Goal: Task Accomplishment & Management: Manage account settings

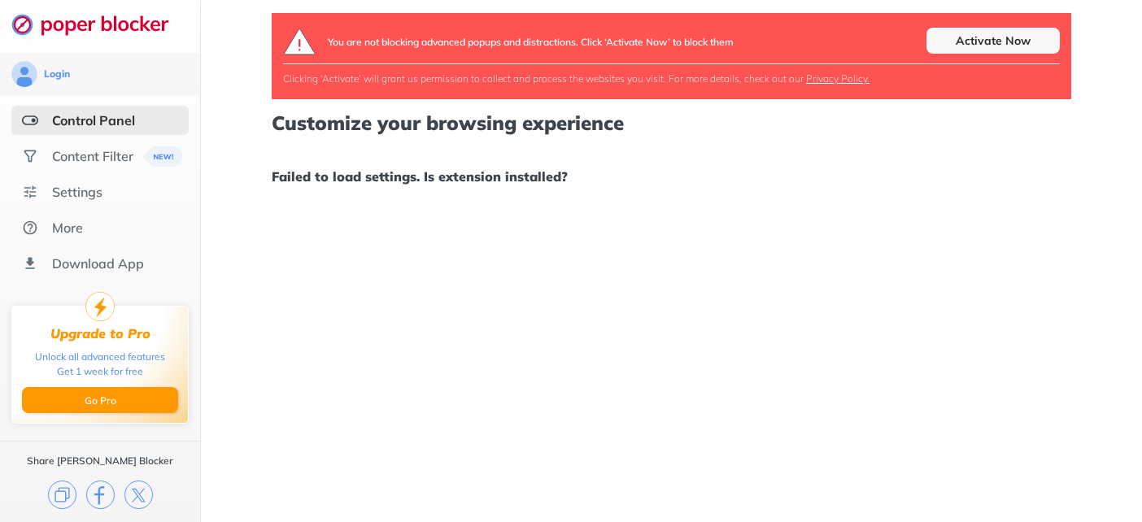
click at [85, 121] on div "Control Panel" at bounding box center [93, 120] width 83 height 16
click at [80, 200] on div "Settings" at bounding box center [99, 191] width 177 height 29
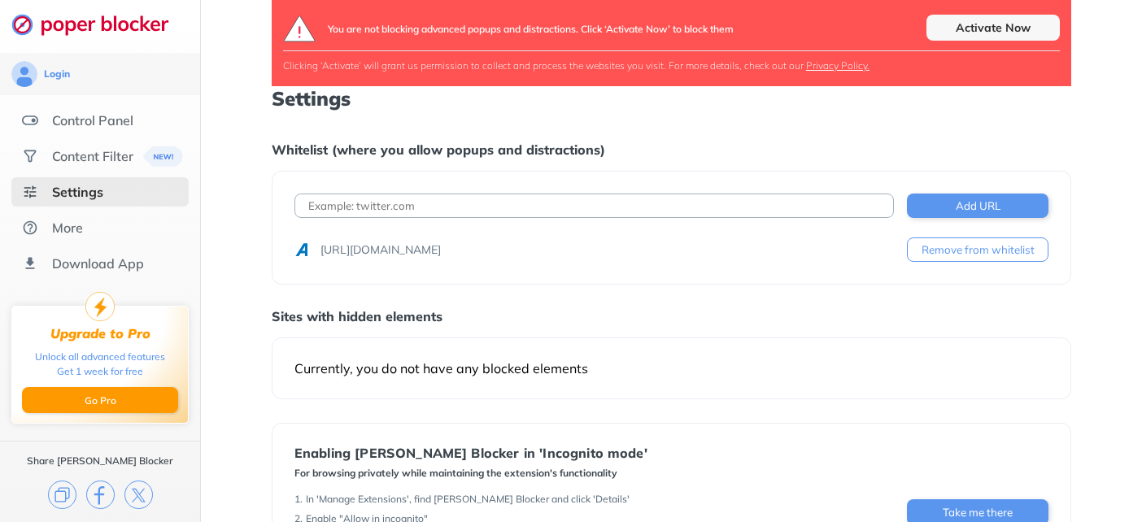
scroll to position [34, 0]
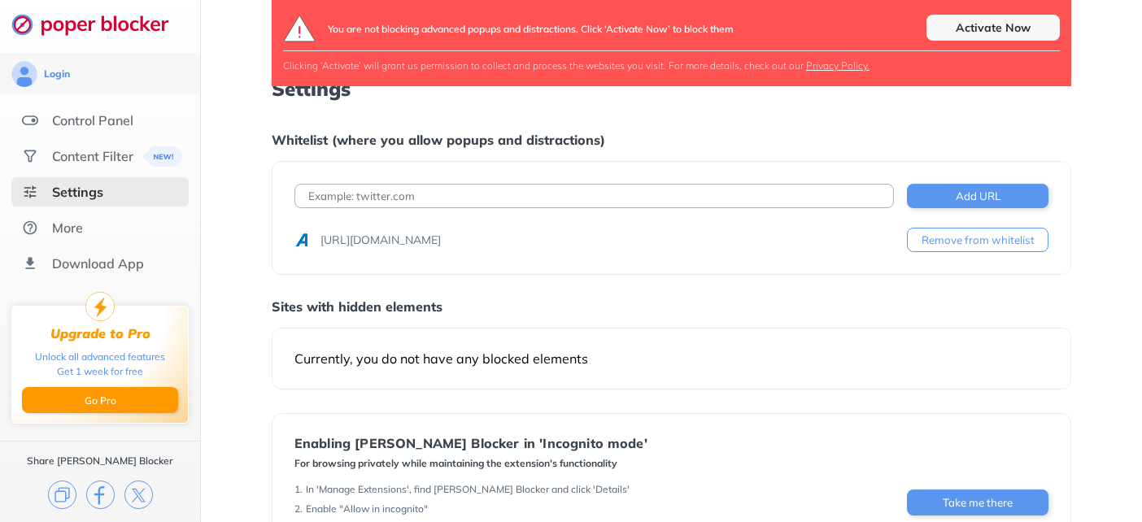
click at [374, 203] on input at bounding box center [595, 196] width 600 height 24
type input "o"
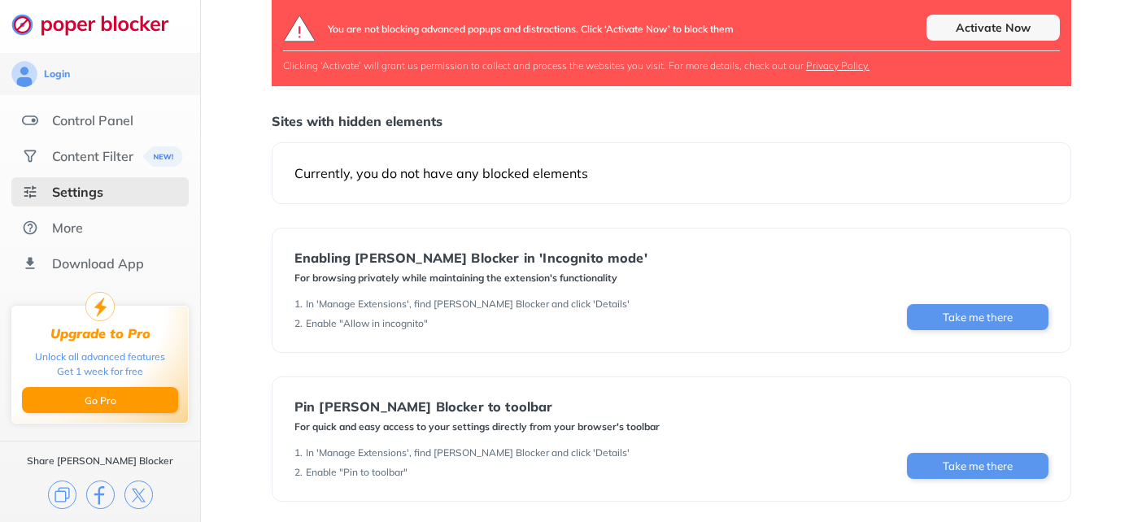
scroll to position [227, 0]
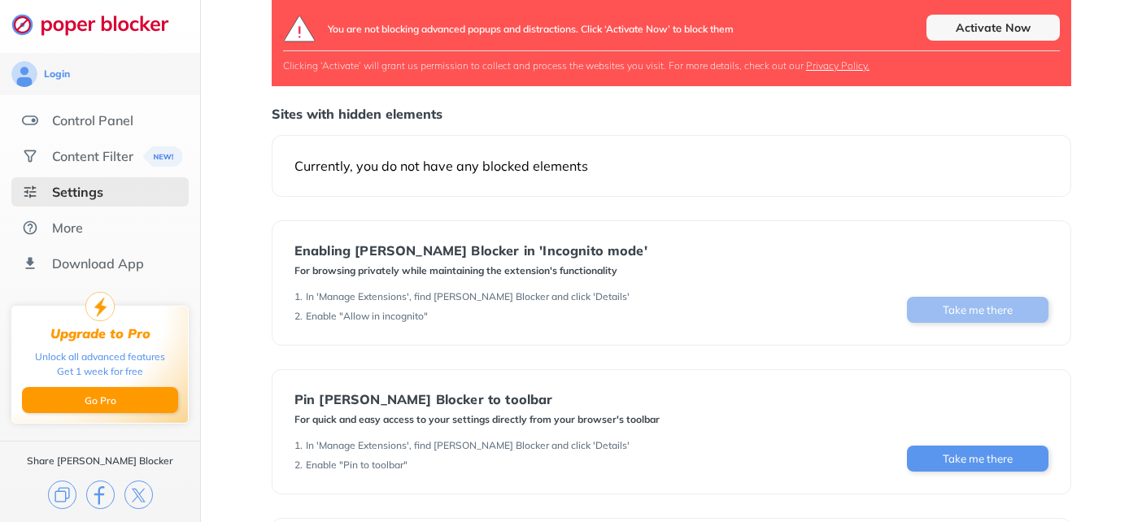
click at [953, 321] on button "Take me there" at bounding box center [978, 310] width 142 height 26
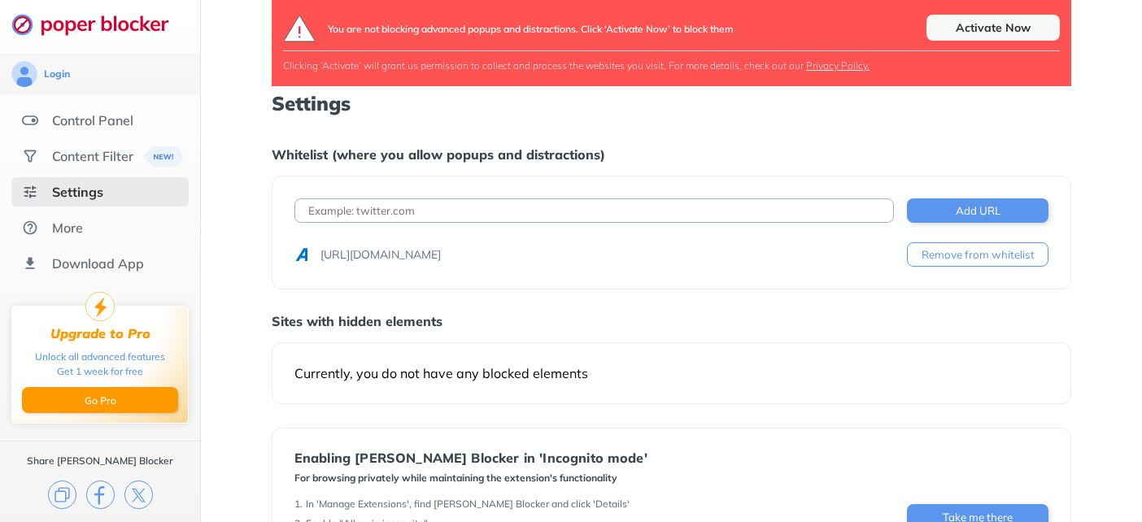
scroll to position [0, 0]
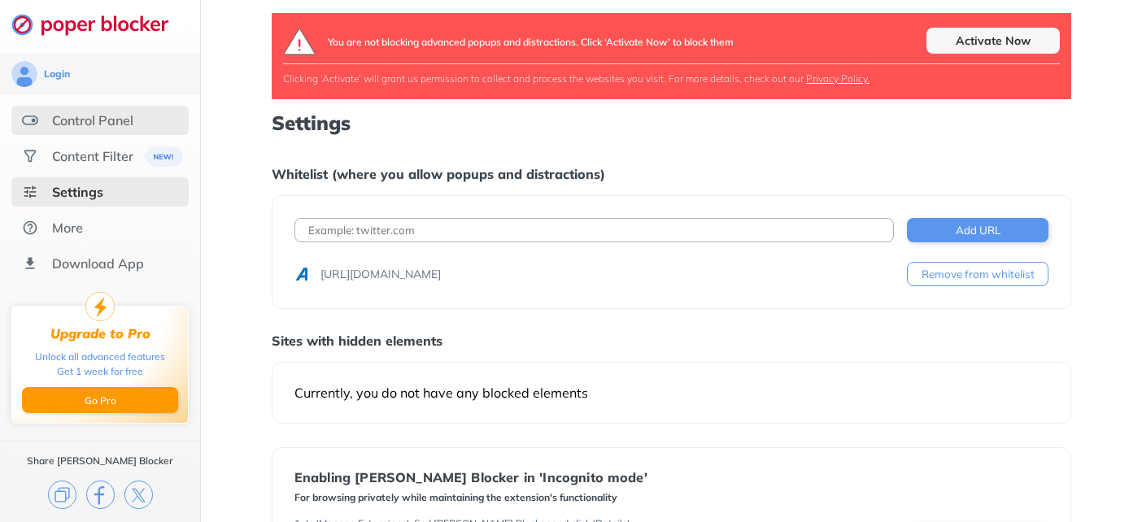
click at [67, 125] on div "Control Panel" at bounding box center [92, 120] width 81 height 16
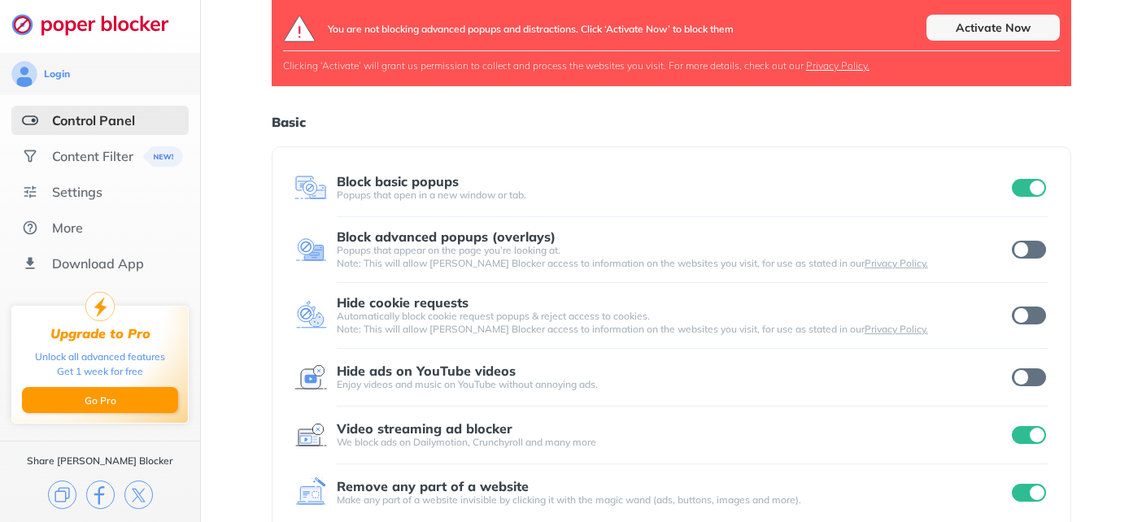
scroll to position [55, 0]
click at [1033, 258] on div at bounding box center [1029, 249] width 40 height 23
click at [1027, 249] on input "checkbox" at bounding box center [1029, 249] width 34 height 18
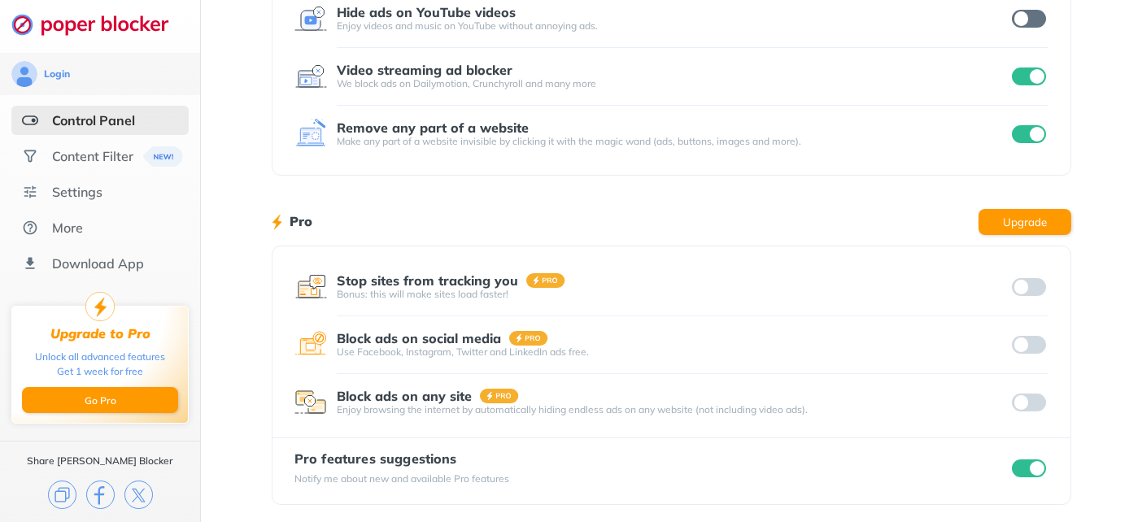
scroll to position [319, 0]
